Goal: Task Accomplishment & Management: Manage account settings

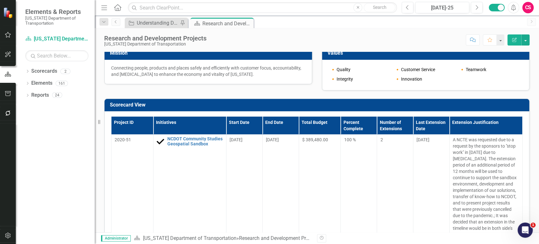
scroll to position [45, 0]
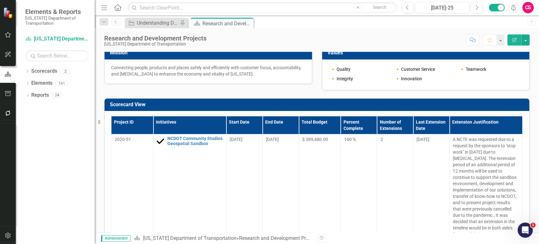
click at [233, 103] on h3 "Scorecard View" at bounding box center [318, 105] width 416 height 6
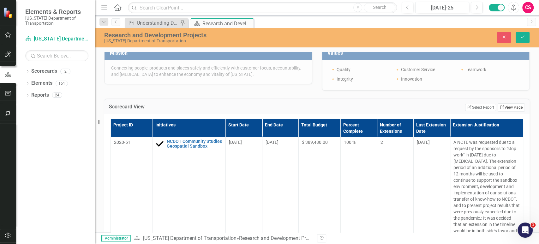
click at [507, 105] on link "Link View Page" at bounding box center [510, 107] width 27 height 8
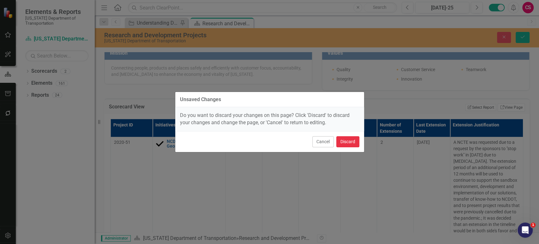
click at [343, 143] on button "Discard" at bounding box center [347, 141] width 23 height 11
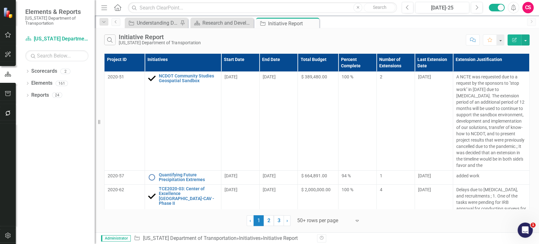
click at [512, 40] on icon "Edit Report" at bounding box center [514, 40] width 6 height 4
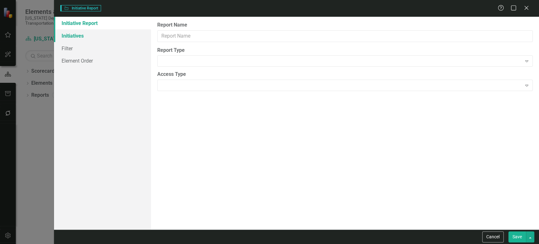
type input "Initiative Report"
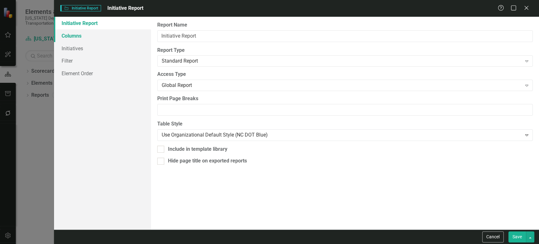
drag, startPoint x: 126, startPoint y: 37, endPoint x: 138, endPoint y: 36, distance: 11.7
click at [126, 36] on link "Columns" at bounding box center [102, 35] width 97 height 13
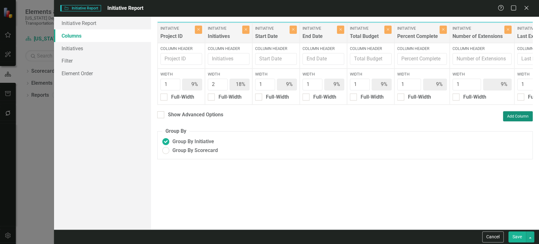
click at [528, 121] on button "Add Column" at bounding box center [518, 116] width 30 height 10
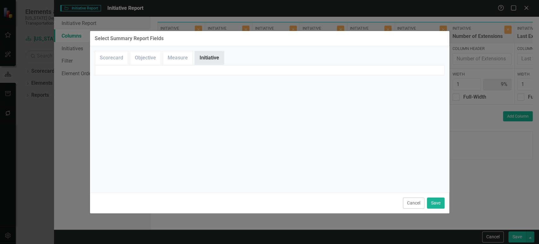
click at [202, 55] on link "Initiative" at bounding box center [209, 58] width 29 height 14
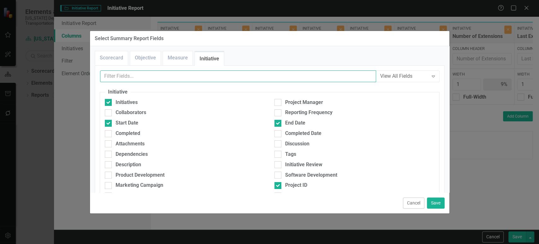
click at [183, 74] on input "text" at bounding box center [238, 76] width 276 height 12
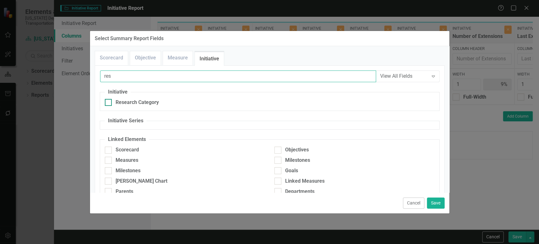
type input "res"
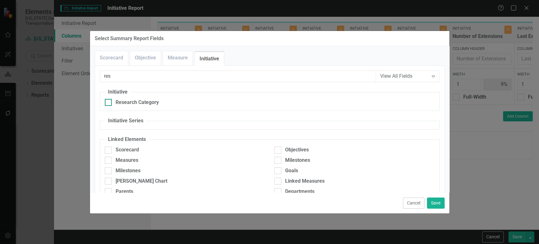
click at [150, 105] on div "Research Category" at bounding box center [136, 102] width 43 height 7
click at [109, 103] on input "Research Category" at bounding box center [107, 101] width 4 height 4
checkbox input "true"
click at [435, 204] on button "Save" at bounding box center [436, 202] width 18 height 11
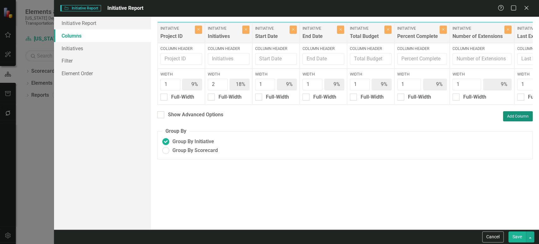
type input "8%"
type input "17%"
type input "8%"
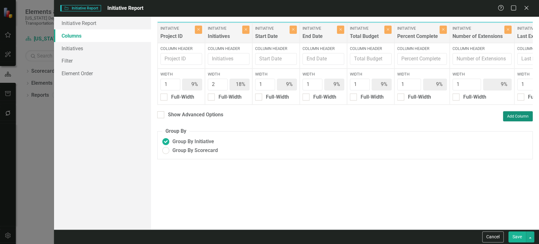
type input "8%"
type input "17%"
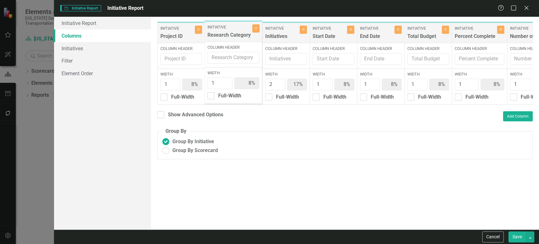
drag, startPoint x: 418, startPoint y: 35, endPoint x: 233, endPoint y: 35, distance: 185.8
click at [233, 35] on div "Initiative Project ID Close Column Header Width 1 8% Full-Width Initiative Init…" at bounding box center [427, 62] width 540 height 83
click at [176, 118] on div "Show Advanced Options" at bounding box center [195, 114] width 55 height 7
click at [161, 115] on input "Show Advanced Options" at bounding box center [159, 113] width 4 height 4
checkbox input "true"
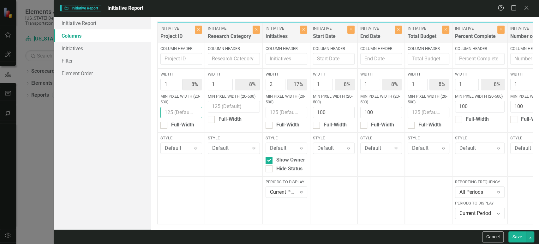
click at [177, 110] on input "Min Pixel Width (20-500)" at bounding box center [181, 113] width 42 height 12
type input "100"
click at [230, 110] on input "Min Pixel Width (20-500)" at bounding box center [234, 107] width 52 height 12
paste input "100"
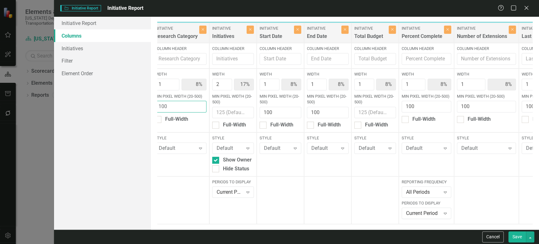
scroll to position [0, 38]
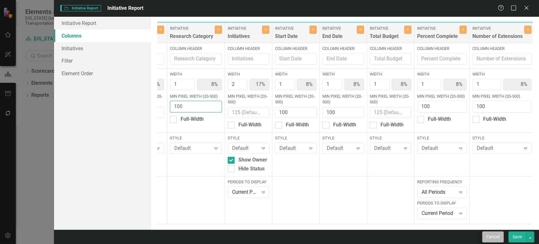
type input "100"
click at [487, 239] on button "Cancel" at bounding box center [492, 236] width 21 height 11
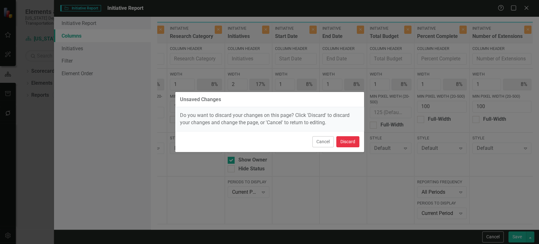
click at [349, 139] on button "Discard" at bounding box center [347, 141] width 23 height 11
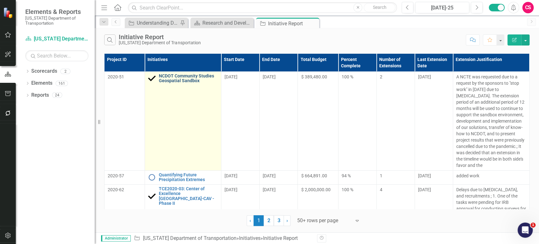
click at [172, 79] on link "NCDOT Community Studies Geospatial Sandbox" at bounding box center [188, 79] width 59 height 10
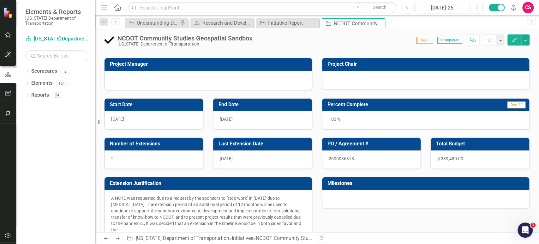
scroll to position [62, 0]
